Goal: Navigation & Orientation: Find specific page/section

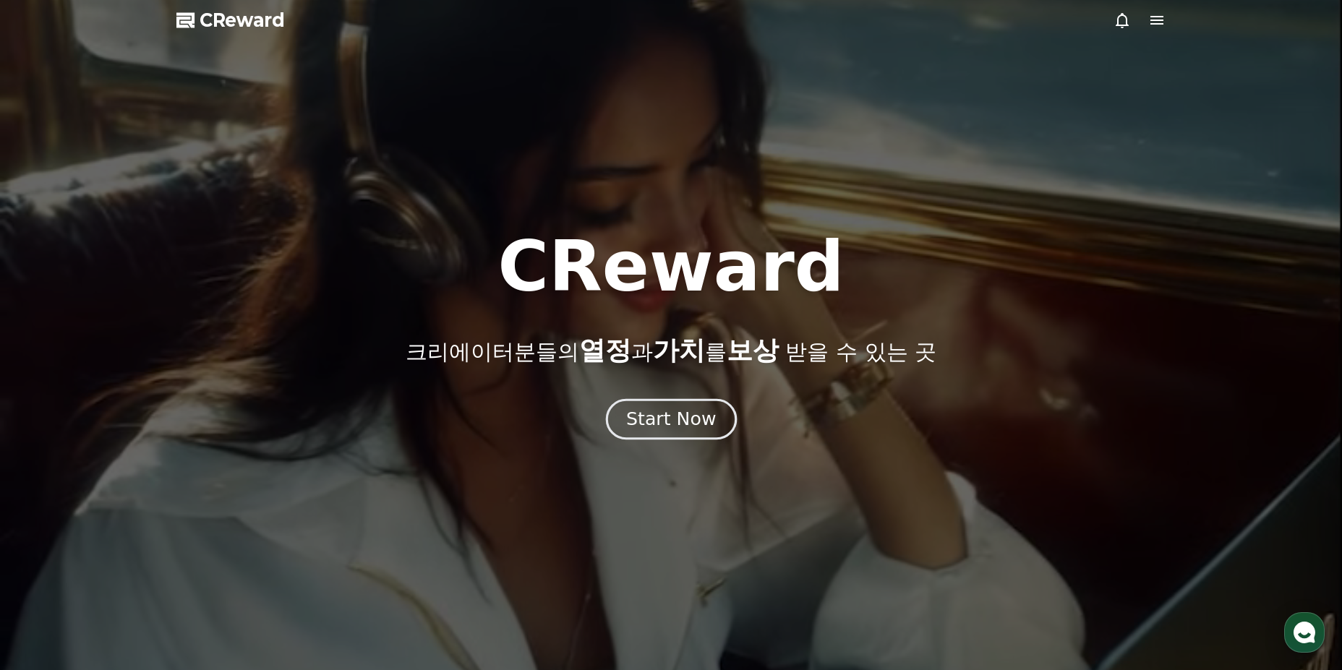
click at [658, 411] on div "Start Now" at bounding box center [671, 419] width 90 height 25
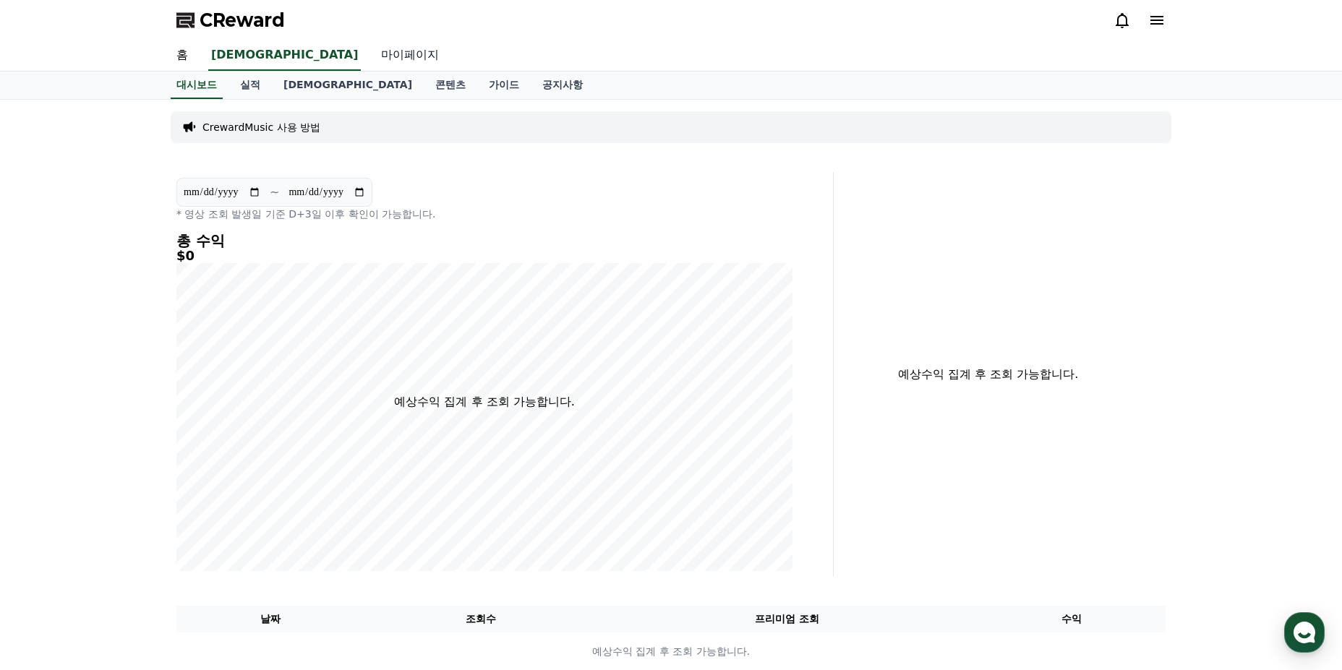
click at [369, 56] on link "마이페이지" at bounding box center [409, 55] width 81 height 30
select select "**********"
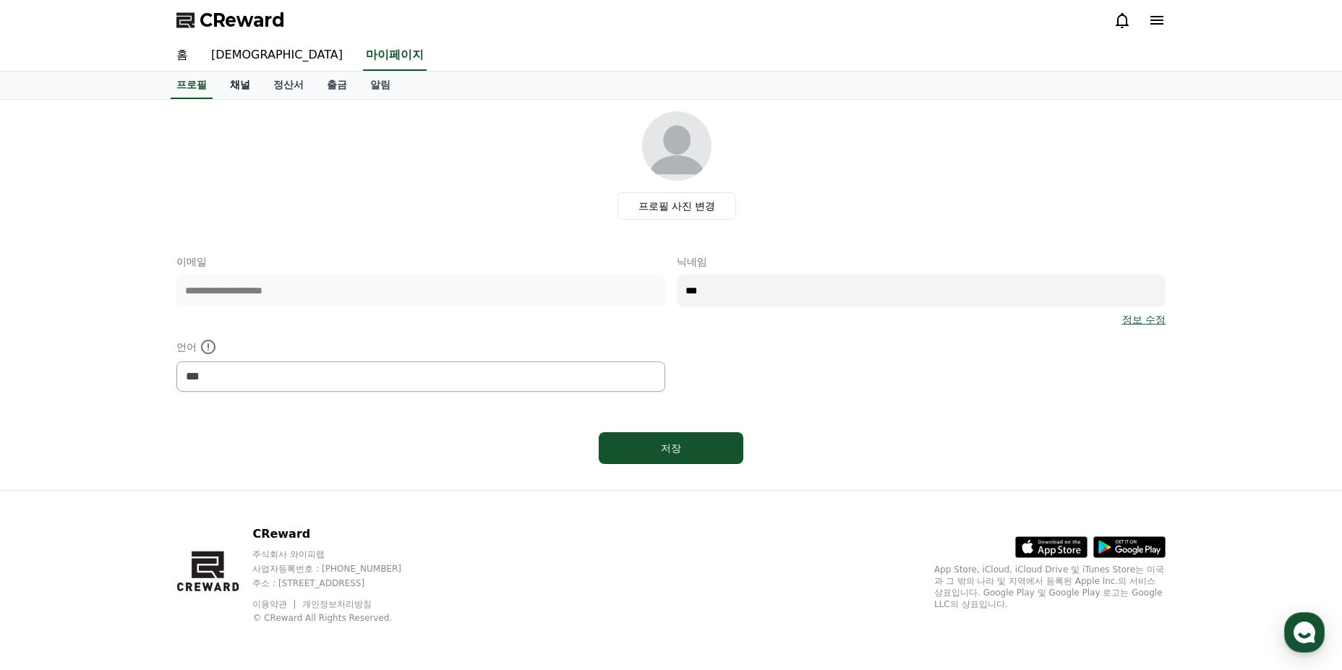
click at [244, 82] on link "채널" at bounding box center [239, 85] width 43 height 27
